Goal: Task Accomplishment & Management: Complete application form

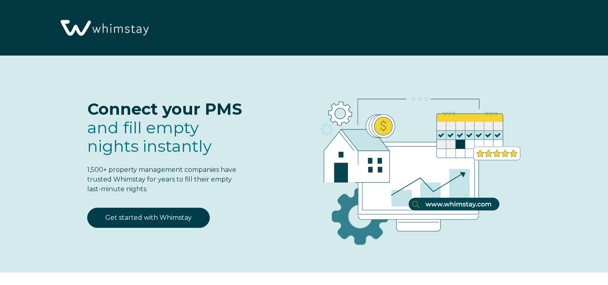
select select "US"
select select "Standard"
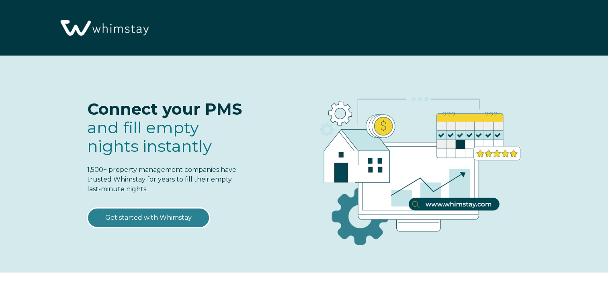
click at [158, 217] on link "Get started with Whimstay" at bounding box center [148, 217] width 123 height 20
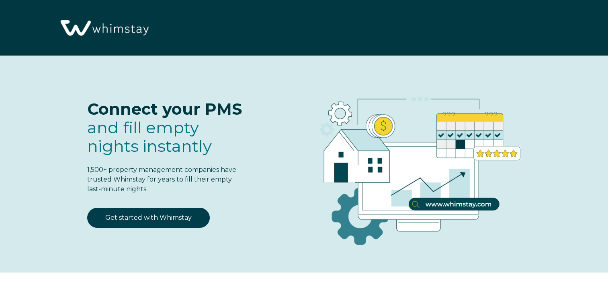
select select "US"
select select "Standard"
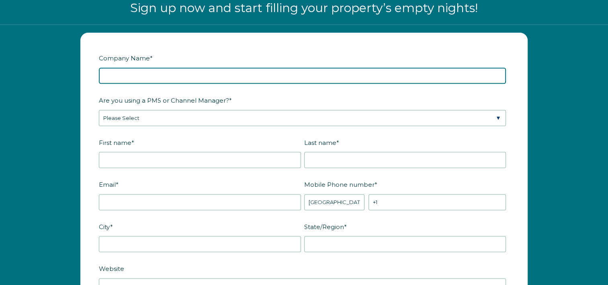
click at [201, 76] on input "Company Name *" at bounding box center [302, 76] width 407 height 16
click at [201, 76] on input "W" at bounding box center [302, 76] width 407 height 16
type input "Wander and Roam Rentals"
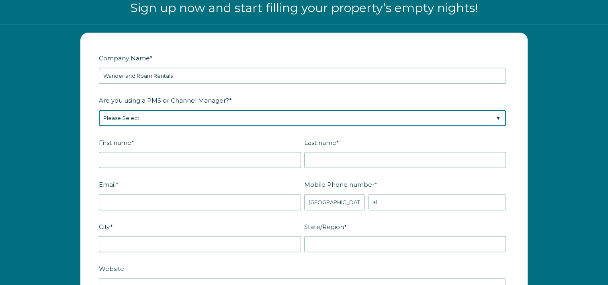
select select "Lodgify"
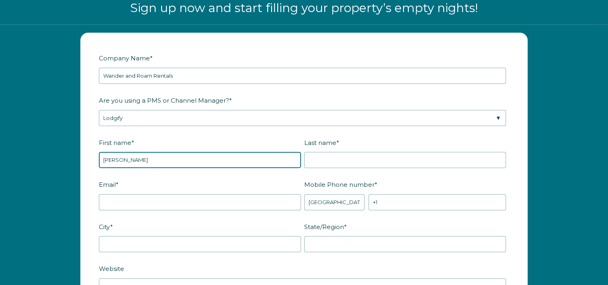
type input "[PERSON_NAME]"
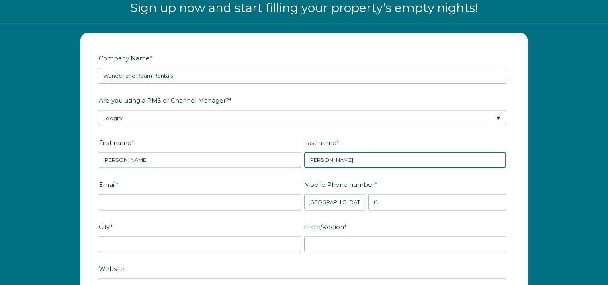
type input "[PERSON_NAME]"
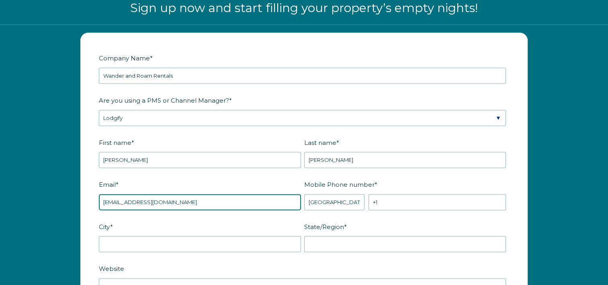
type input "[EMAIL_ADDRESS][DOMAIN_NAME]"
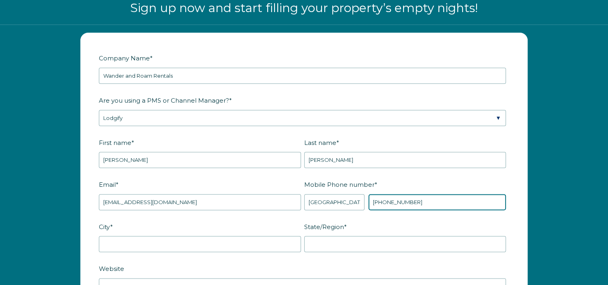
type input "[PHONE_NUMBER]"
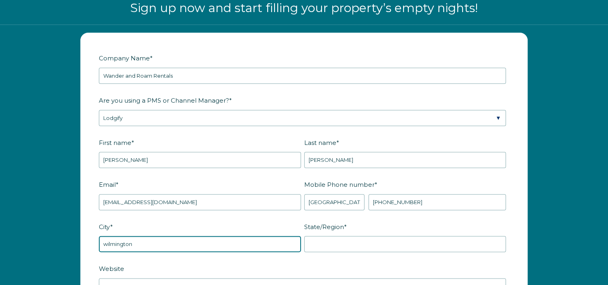
type input "wilmington"
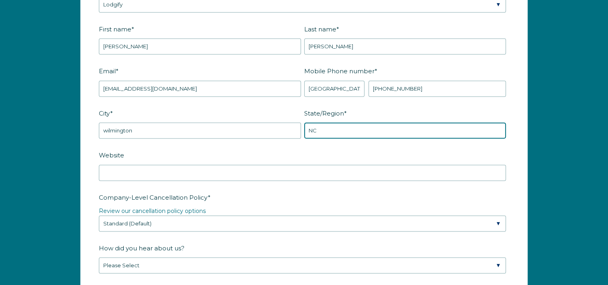
scroll to position [1155, 0]
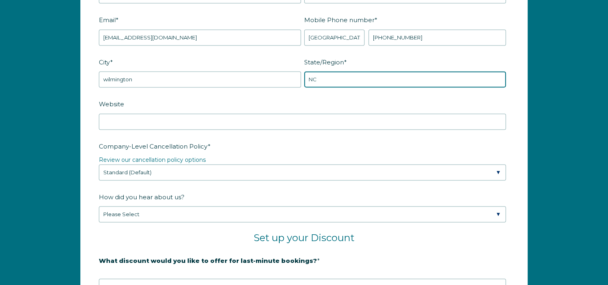
type input "NC"
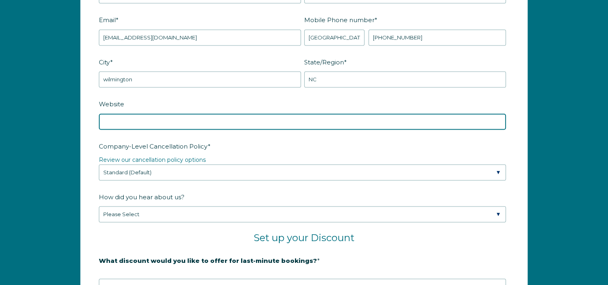
click at [186, 117] on input "Website" at bounding box center [302, 121] width 407 height 16
type input "www.wanderandroamrentals.com"
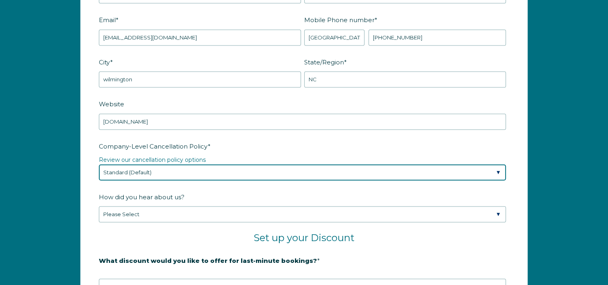
click at [187, 164] on select "Please Select Partial Standard (Default) Moderate Strict" at bounding box center [302, 172] width 407 height 16
select select "Strict"
click at [99, 164] on select "Please Select Partial Standard (Default) Moderate Strict" at bounding box center [302, 172] width 407 height 16
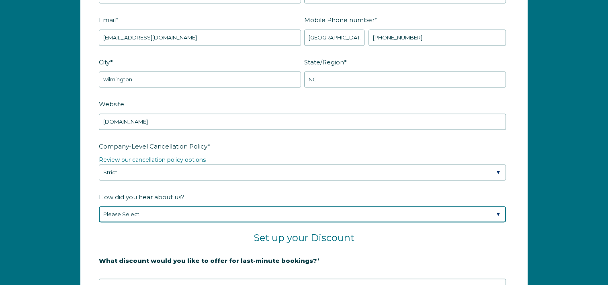
click at [175, 214] on select "Please Select Found Whimstay through a Google search Spoke to a Whimstay salesp…" at bounding box center [302, 214] width 407 height 16
select select "Podcast"
click at [99, 206] on select "Please Select Found Whimstay through a Google search Spoke to a Whimstay salesp…" at bounding box center [302, 214] width 407 height 16
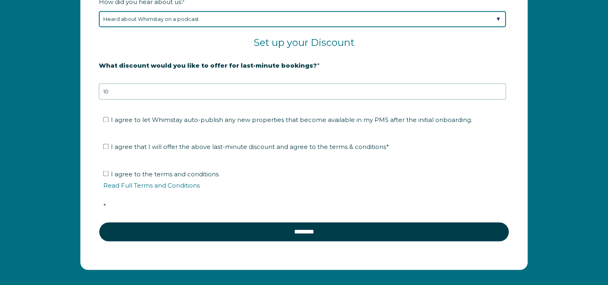
scroll to position [1353, 0]
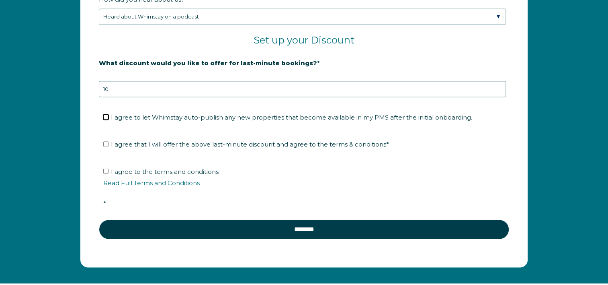
click at [104, 114] on input "I agree to let Whimstay auto-publish any new properties that become available i…" at bounding box center [105, 116] width 5 height 5
checkbox input "true"
click at [107, 141] on input "I agree that I will offer the above last-minute discount and agree to the terms…" at bounding box center [105, 143] width 5 height 5
checkbox input "true"
click at [105, 170] on label "I agree to the terms and conditions Read Full Terms and Conditions *" at bounding box center [306, 186] width 407 height 39
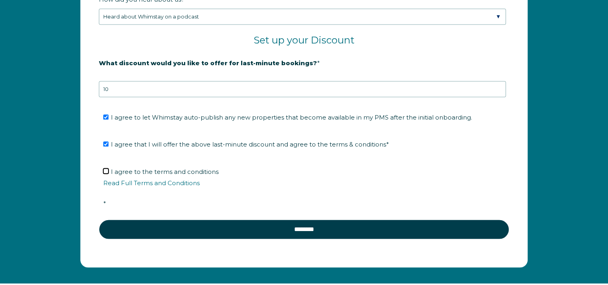
click at [105, 170] on input "I agree to the terms and conditions Read Full Terms and Conditions *" at bounding box center [105, 170] width 5 height 5
checkbox input "true"
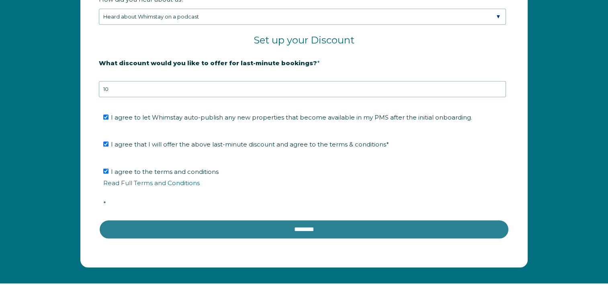
click at [286, 230] on input "********" at bounding box center [304, 228] width 410 height 19
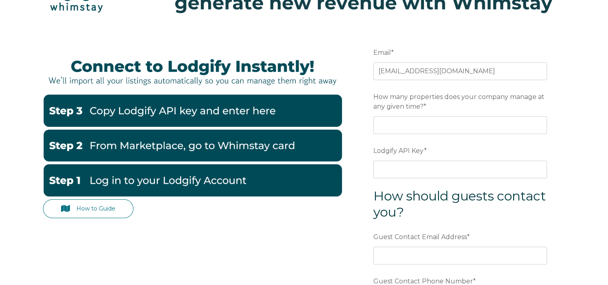
scroll to position [59, 0]
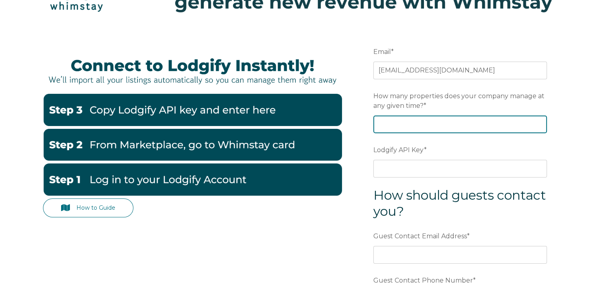
click at [441, 123] on input "How many properties does your company manage at any given time? *" at bounding box center [460, 124] width 174 height 18
type input "29"
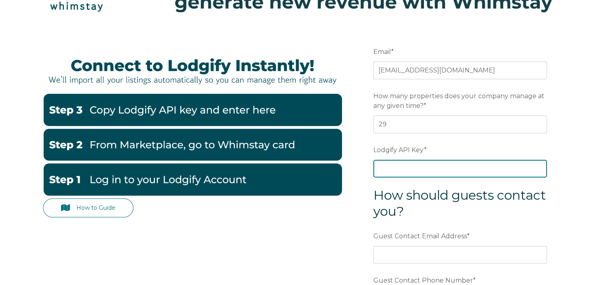
click at [424, 165] on input "Lodgify API Key *" at bounding box center [460, 169] width 174 height 18
paste input "o2EjZMWeA94mM7AedWp9D9QJOfPJpqjsj4JITFApUdm7bRzYup1H/VOKR1QsYU4e"
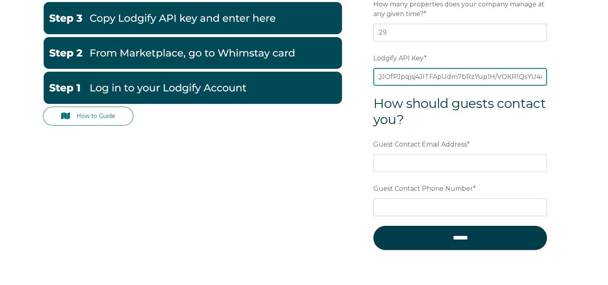
scroll to position [151, 0]
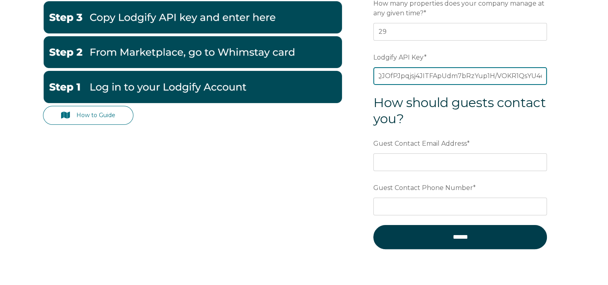
type input "o2EjZMWeA94mM7AedWp9D9QJOfPJpqjsj4JITFApUdm7bRzYup1H/VOKR1QsYU4e"
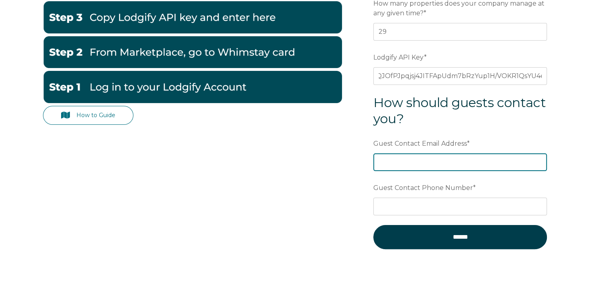
click at [458, 158] on input "Guest Contact Email Address *" at bounding box center [460, 162] width 174 height 18
type input "[EMAIL_ADDRESS][DOMAIN_NAME]"
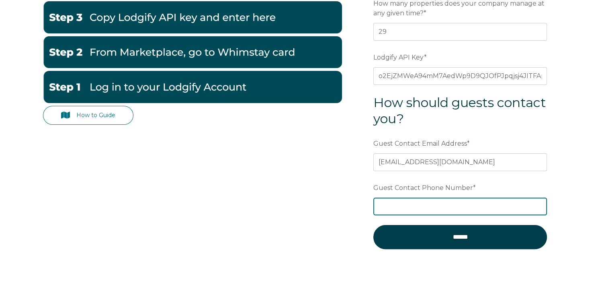
type input "+1 (910) 262-8222"
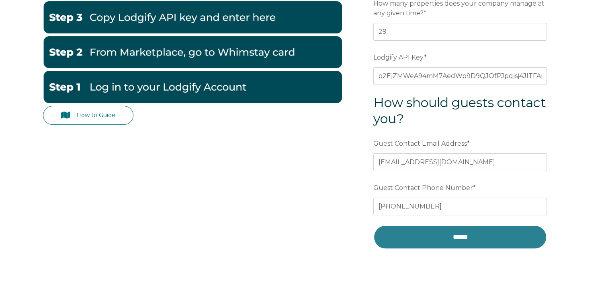
click at [453, 242] on input "******" at bounding box center [460, 237] width 174 height 24
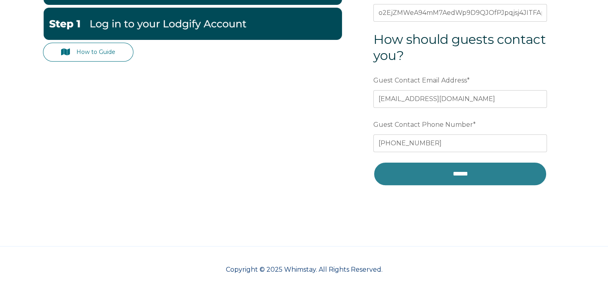
scroll to position [215, 0]
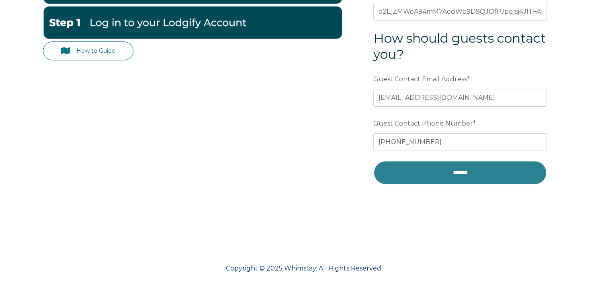
click at [458, 172] on input "******" at bounding box center [460, 172] width 174 height 24
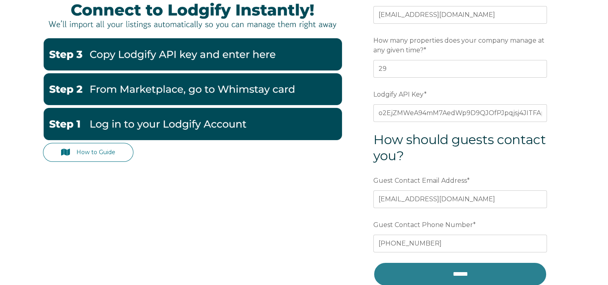
scroll to position [103, 0]
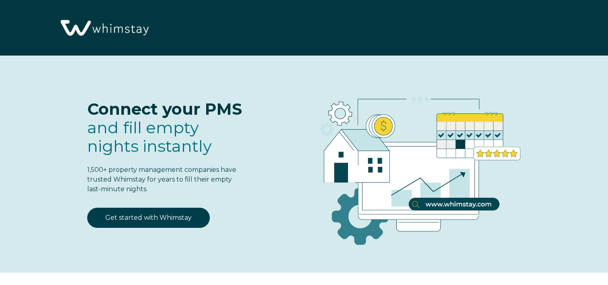
select select "US"
select select "Standard"
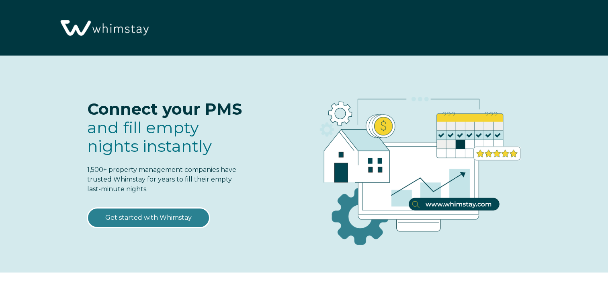
click at [154, 221] on link "Get started with Whimstay" at bounding box center [148, 217] width 123 height 20
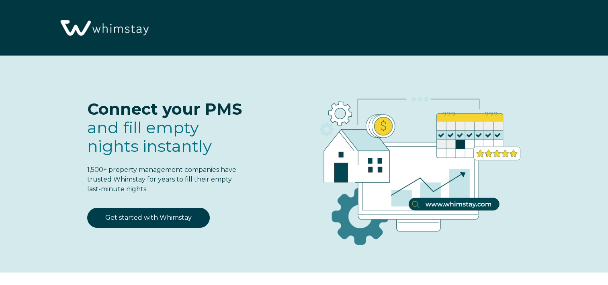
scroll to position [991, 0]
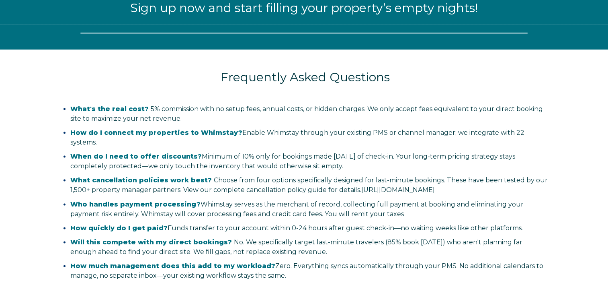
select select "US"
select select "Standard"
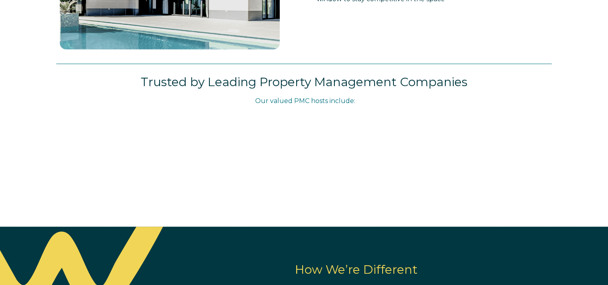
scroll to position [24, 0]
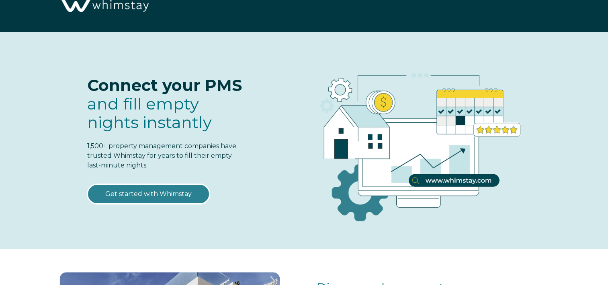
click at [156, 196] on link "Get started with Whimstay" at bounding box center [148, 194] width 123 height 20
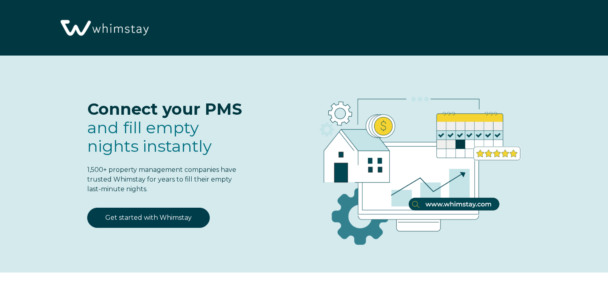
select select "US"
select select "Standard"
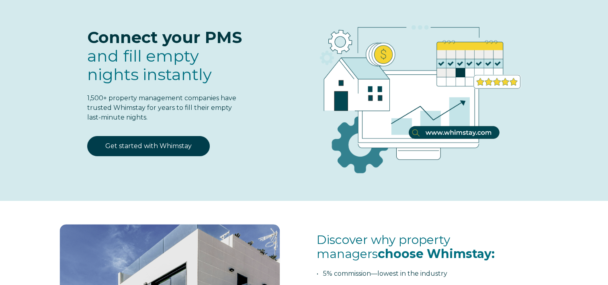
scroll to position [70, 0]
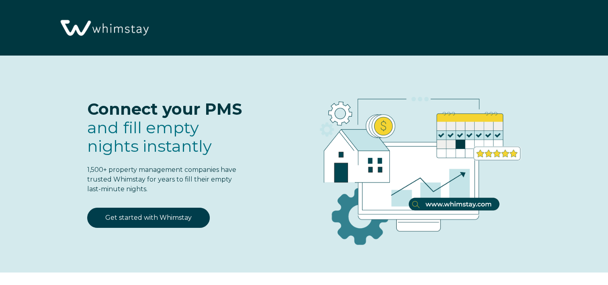
select select "US"
select select "Standard"
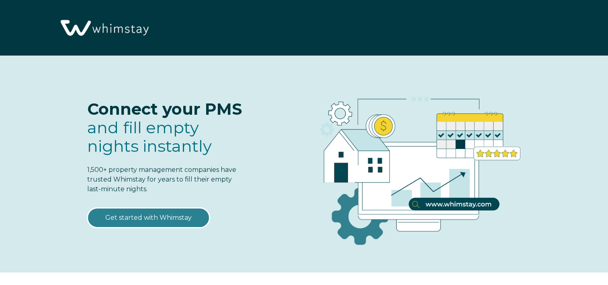
click at [149, 223] on link "Get started with Whimstay" at bounding box center [148, 217] width 123 height 20
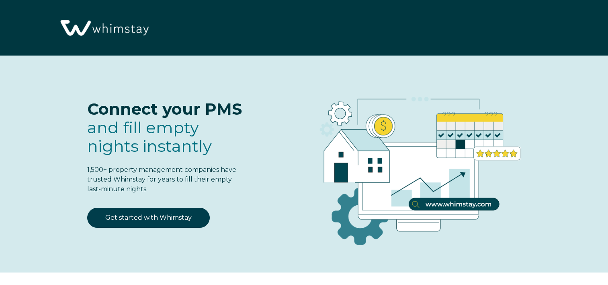
select select "US"
select select "Standard"
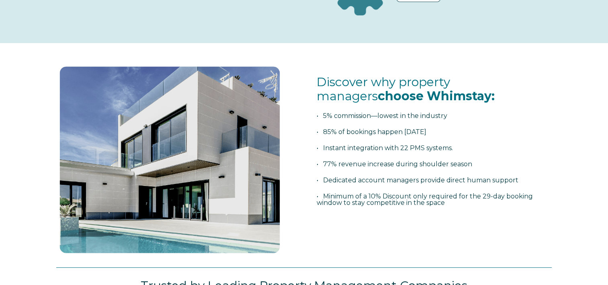
scroll to position [0, 0]
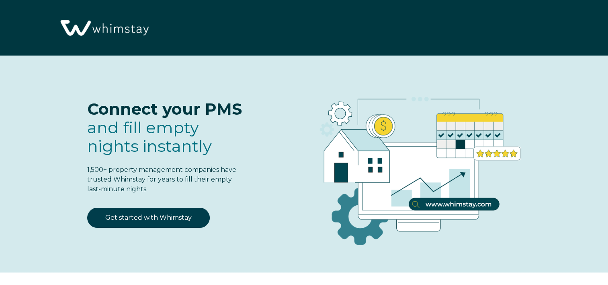
select select "US"
select select "Standard"
click at [259, 138] on div "Connect your PMS and fill empty nights instantly 1,500+ property management com…" at bounding box center [304, 166] width 523 height 189
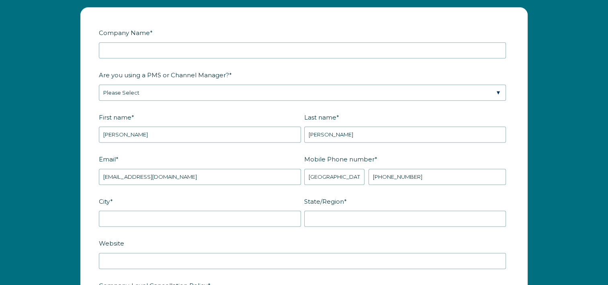
scroll to position [995, 0]
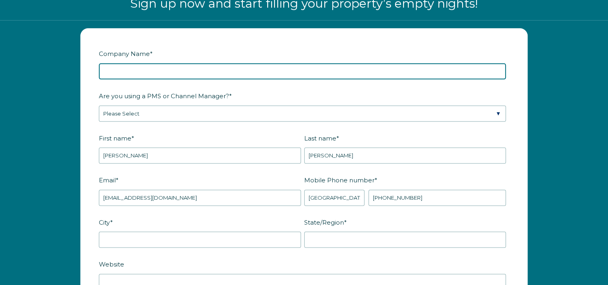
click at [246, 68] on input "Company Name *" at bounding box center [302, 71] width 407 height 16
type input "Wander and Roam Rentals"
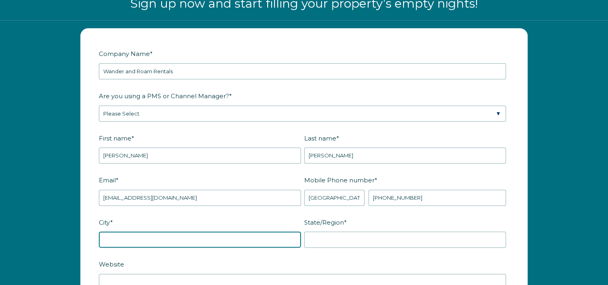
type input "wilmington"
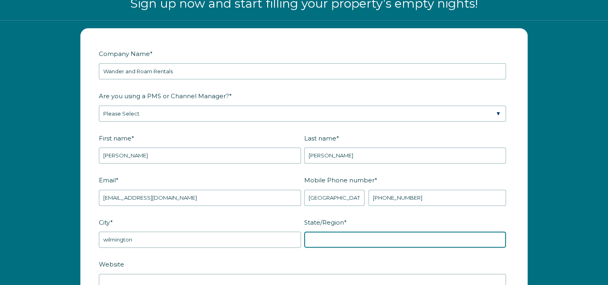
type input "NC"
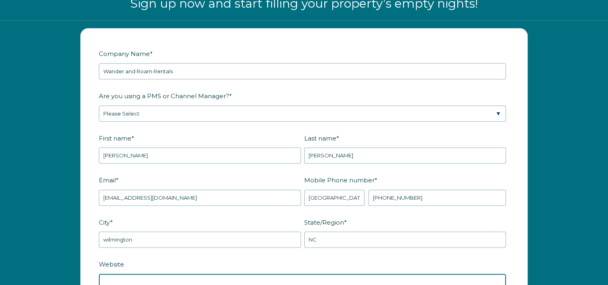
type input "www.wanderandroamrentals.com"
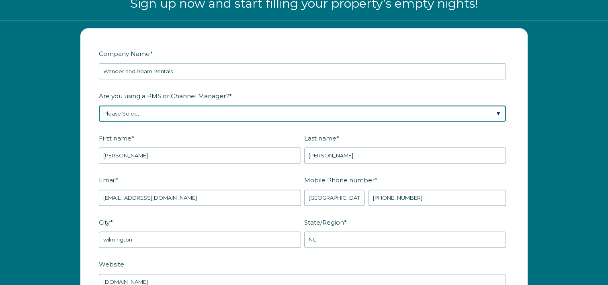
click at [194, 109] on select "Please Select Barefoot BookingPal Boost Brightside CiiRUS Escapia Guesty Hostaw…" at bounding box center [302, 113] width 407 height 16
select select "Lodgify"
click at [99, 105] on select "Please Select Barefoot BookingPal Boost Brightside CiiRUS Escapia Guesty Hostaw…" at bounding box center [302, 113] width 407 height 16
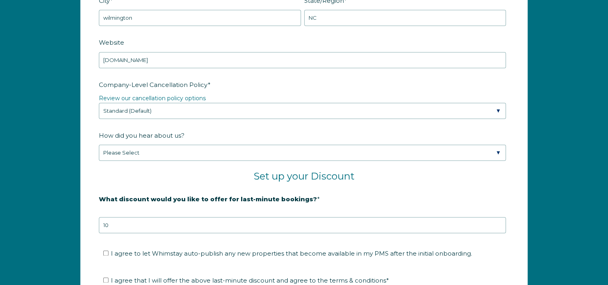
scroll to position [1245, 0]
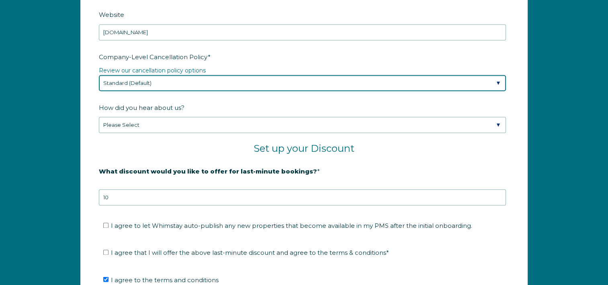
click at [131, 80] on select "Please Select Partial Standard (Default) Moderate Strict" at bounding box center [302, 83] width 407 height 16
select select "Strict"
click at [99, 75] on select "Please Select Partial Standard (Default) Moderate Strict" at bounding box center [302, 83] width 407 height 16
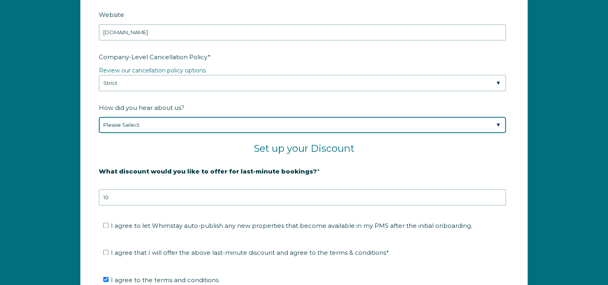
click at [137, 124] on select "Please Select Found Whimstay through a Google search Spoke to a Whimstay salesp…" at bounding box center [302, 125] width 407 height 16
select select "Podcast"
click at [99, 117] on select "Please Select Found Whimstay through a Google search Spoke to a Whimstay salesp…" at bounding box center [302, 125] width 407 height 16
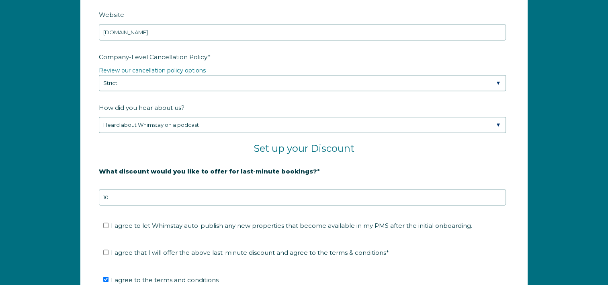
click at [109, 224] on label "I agree to let Whimstay auto-publish any new properties that become available i…" at bounding box center [287, 226] width 369 height 8
click at [109, 224] on input "I agree to let Whimstay auto-publish any new properties that become available i…" at bounding box center [105, 224] width 5 height 5
checkbox input "true"
click at [105, 246] on li "I agree that I will offer the above last-minute discount and agree to the terms…" at bounding box center [306, 252] width 407 height 13
click at [104, 249] on input "I agree that I will offer the above last-minute discount and agree to the terms…" at bounding box center [105, 251] width 5 height 5
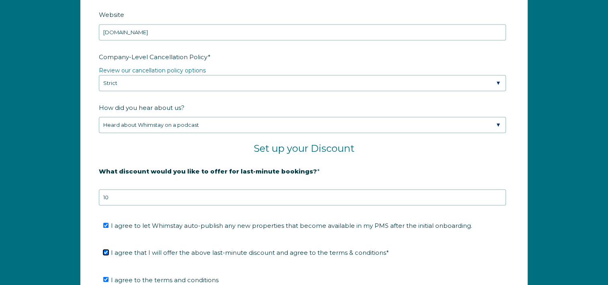
checkbox input "true"
click at [66, 215] on div "Company Name * Wander and Roam Rentals Are you using a PMS or Channel Manager? …" at bounding box center [304, 81] width 608 height 620
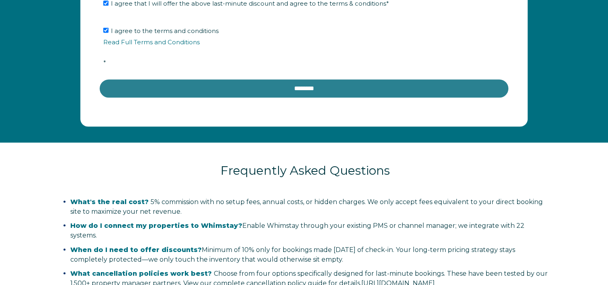
click at [285, 86] on input "********" at bounding box center [304, 87] width 410 height 19
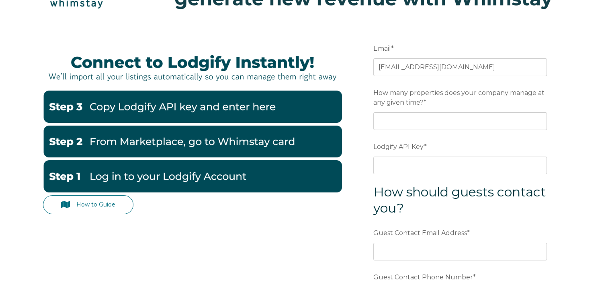
scroll to position [62, 0]
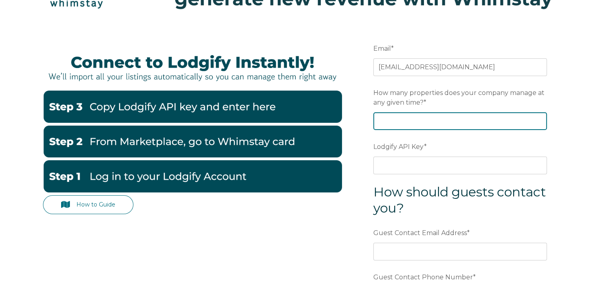
click at [406, 121] on input "How many properties does your company manage at any given time? *" at bounding box center [460, 121] width 174 height 18
type input "29"
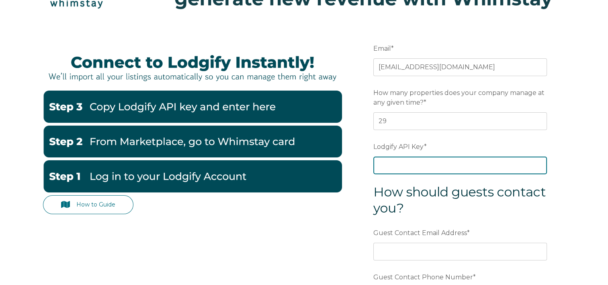
type input "o2EjZMWeA94mM7AedWp9D9QJOfPJpqjsj4JITFApUdm7bRzYup1H/VOKR1QsYU4e"
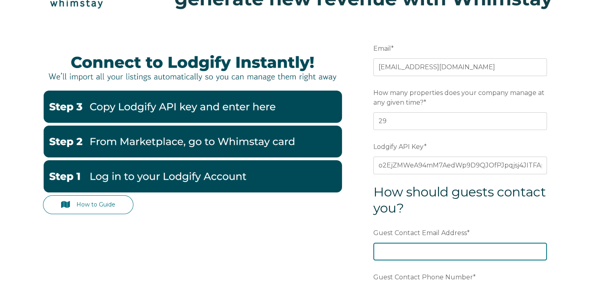
type input "[EMAIL_ADDRESS][DOMAIN_NAME]"
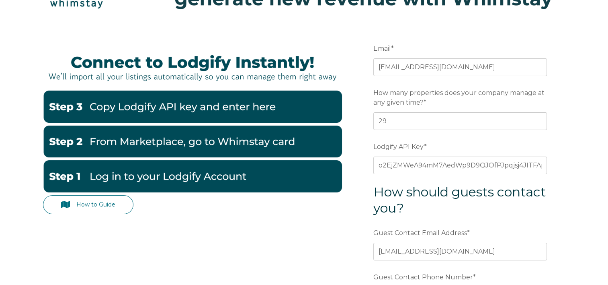
type input "[PHONE_NUMBER]"
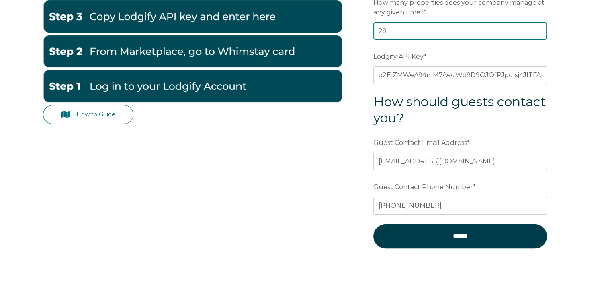
scroll to position [156, 0]
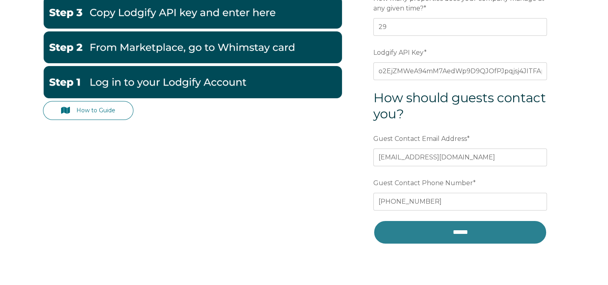
click at [463, 240] on input "******" at bounding box center [460, 232] width 174 height 24
click at [453, 230] on input "******" at bounding box center [460, 232] width 174 height 24
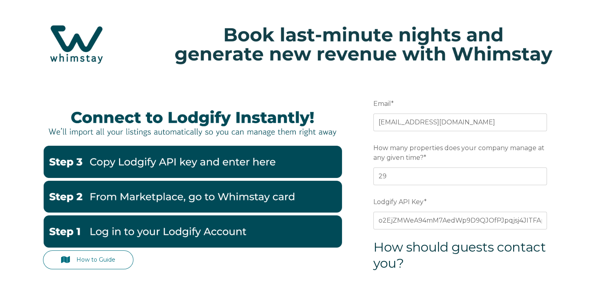
scroll to position [6, 0]
